Goal: Navigation & Orientation: Understand site structure

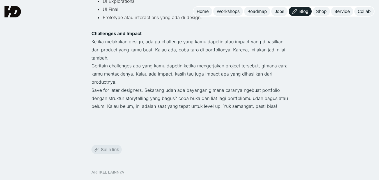
scroll to position [983, 0]
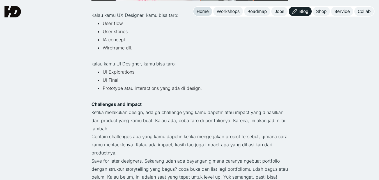
click at [208, 14] on div "Home" at bounding box center [203, 11] width 12 height 6
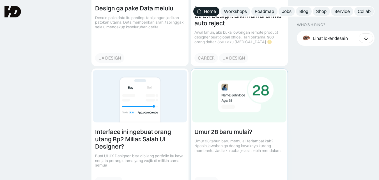
scroll to position [674, 0]
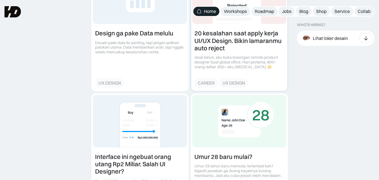
click at [233, 40] on link at bounding box center [239, 30] width 97 height 121
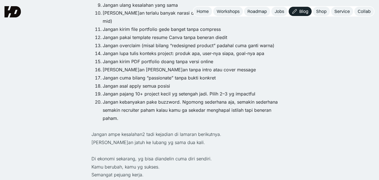
scroll to position [562, 0]
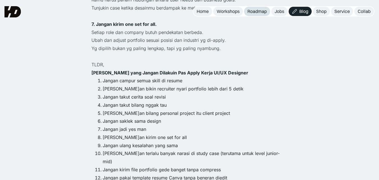
click at [263, 12] on div "Roadmap" at bounding box center [257, 11] width 19 height 6
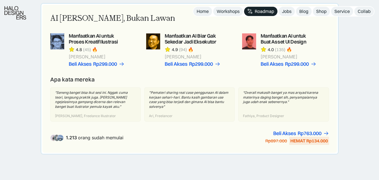
scroll to position [449, 0]
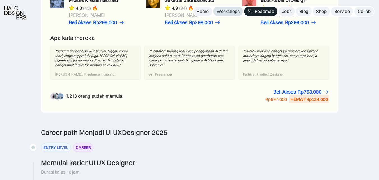
click at [233, 13] on div "Workshops" at bounding box center [228, 11] width 23 height 6
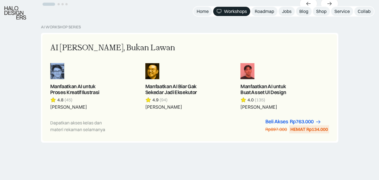
scroll to position [337, 0]
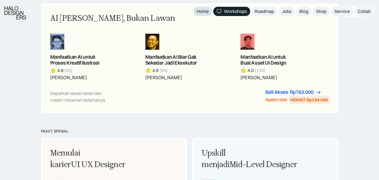
click at [204, 10] on div "Home" at bounding box center [203, 11] width 12 height 6
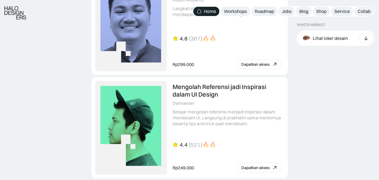
scroll to position [1292, 0]
